Goal: Transaction & Acquisition: Purchase product/service

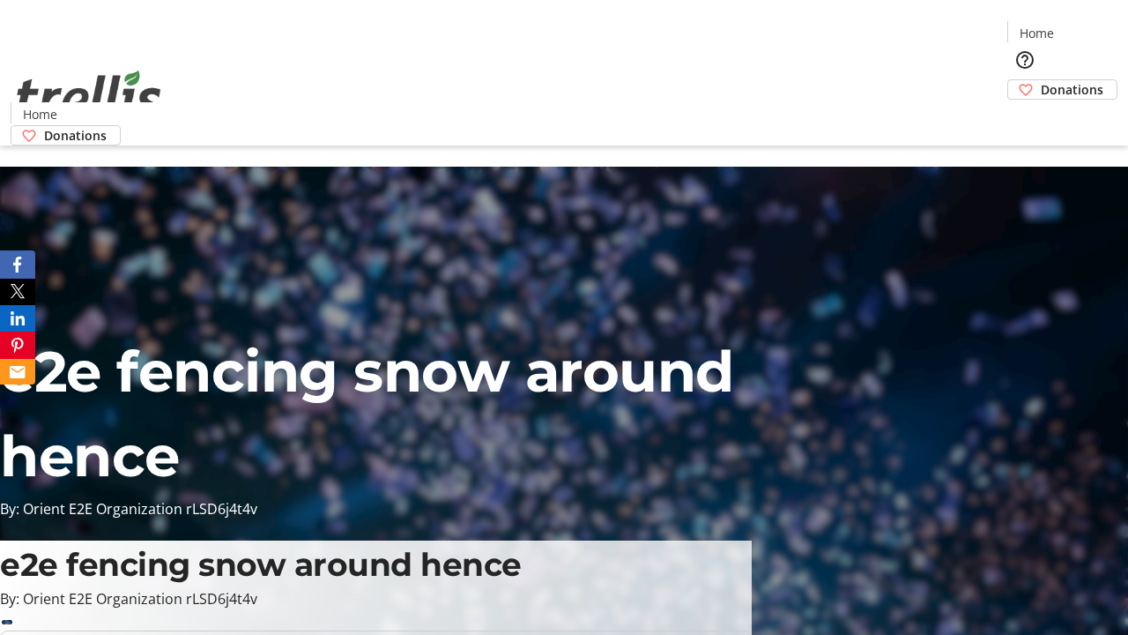
click at [1041, 80] on span "Donations" at bounding box center [1072, 89] width 63 height 19
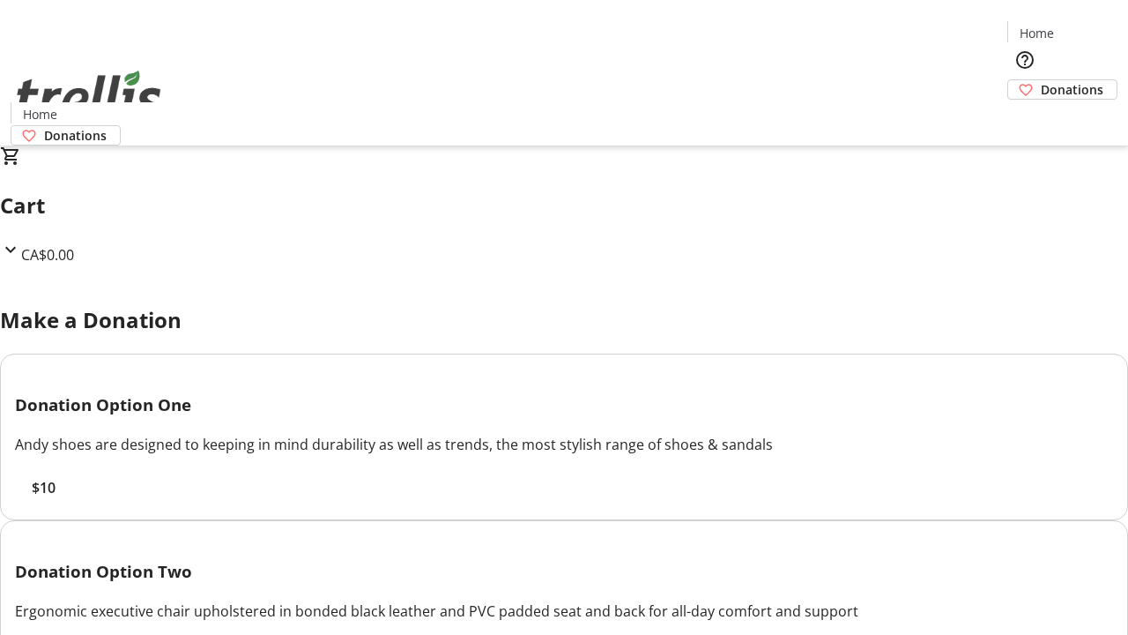
click at [56, 498] on span "$10" at bounding box center [44, 487] width 24 height 21
select select "CA"
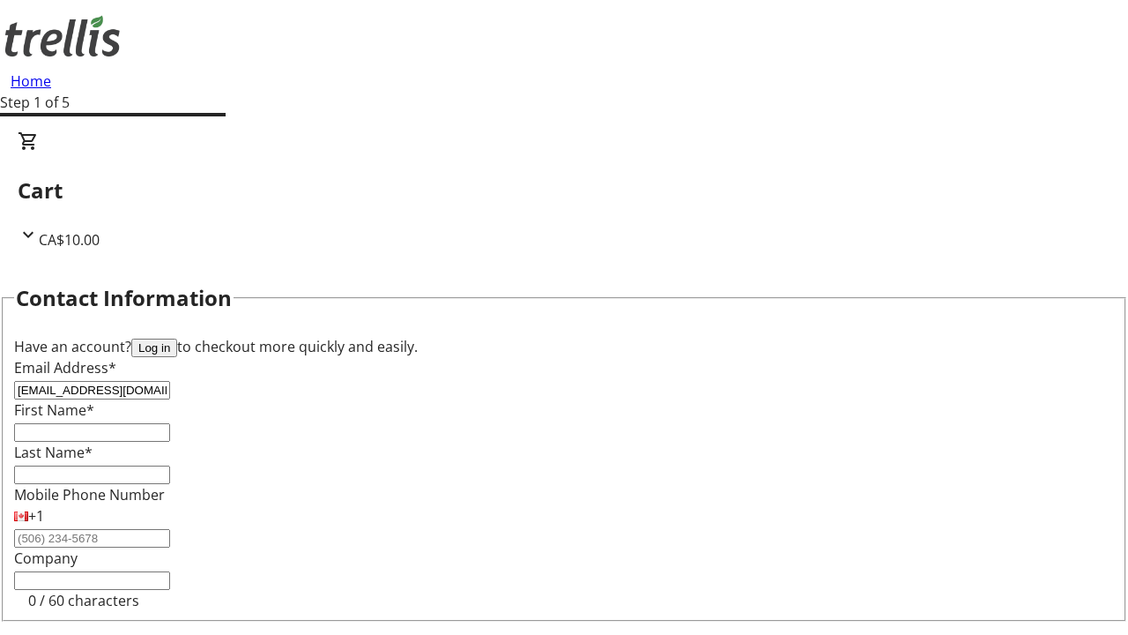
type input "[EMAIL_ADDRESS][DOMAIN_NAME]"
type input "[PERSON_NAME]"
type input "Hills"
type input "[STREET_ADDRESS][PERSON_NAME]"
type input "Kelowna"
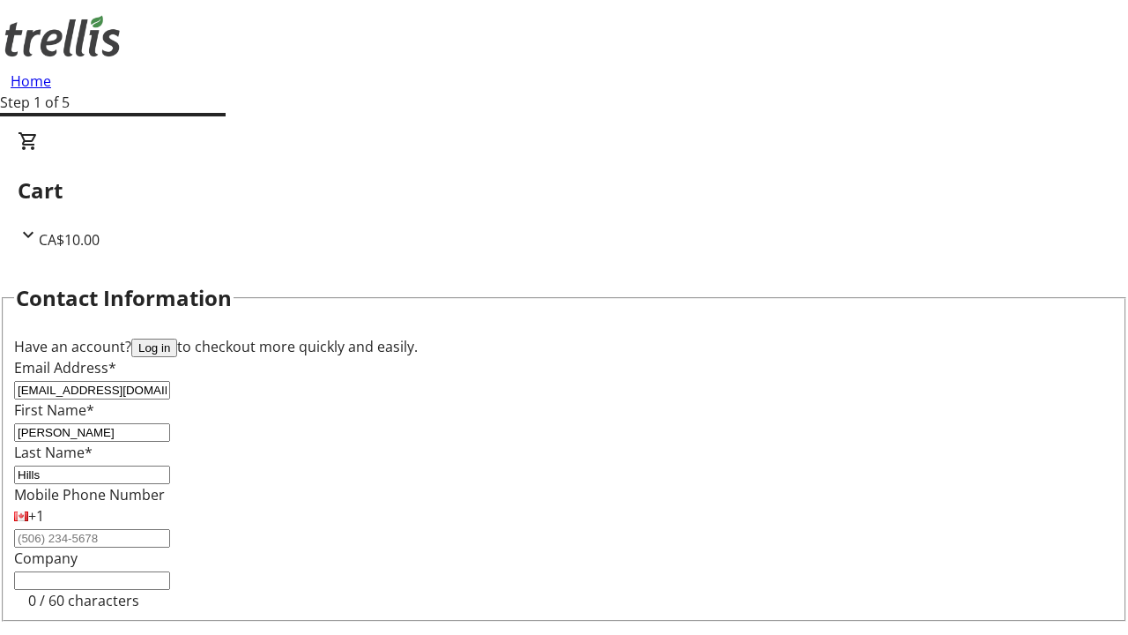
select select "BC"
type input "Kelowna"
type input "V1Y 0C2"
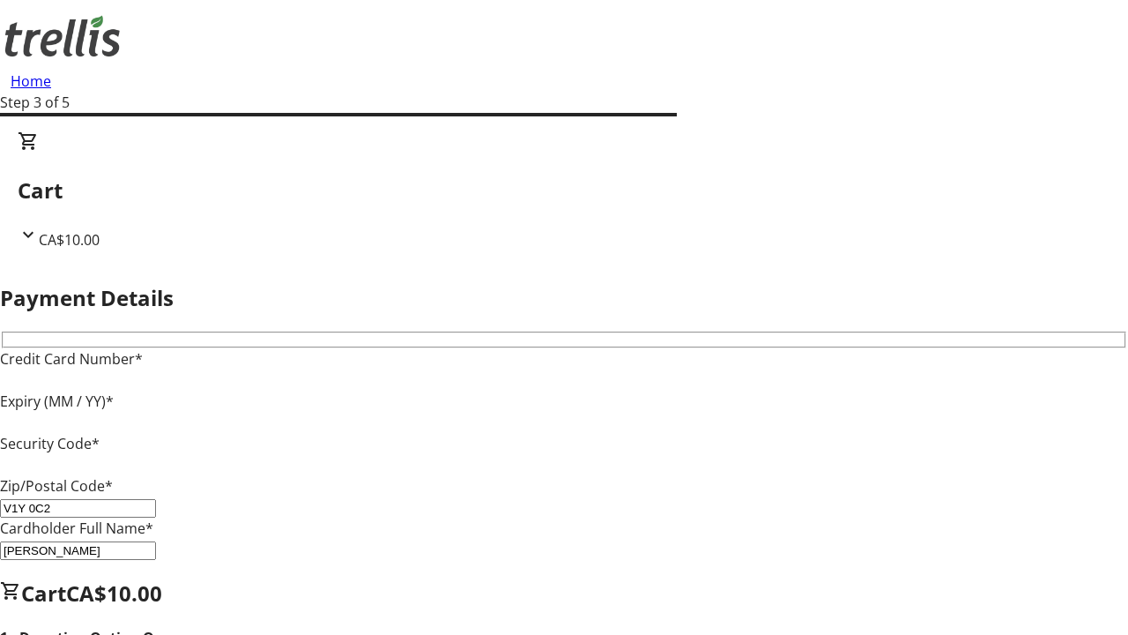
type input "V1Y 0C2"
